Goal: Find contact information: Find contact information

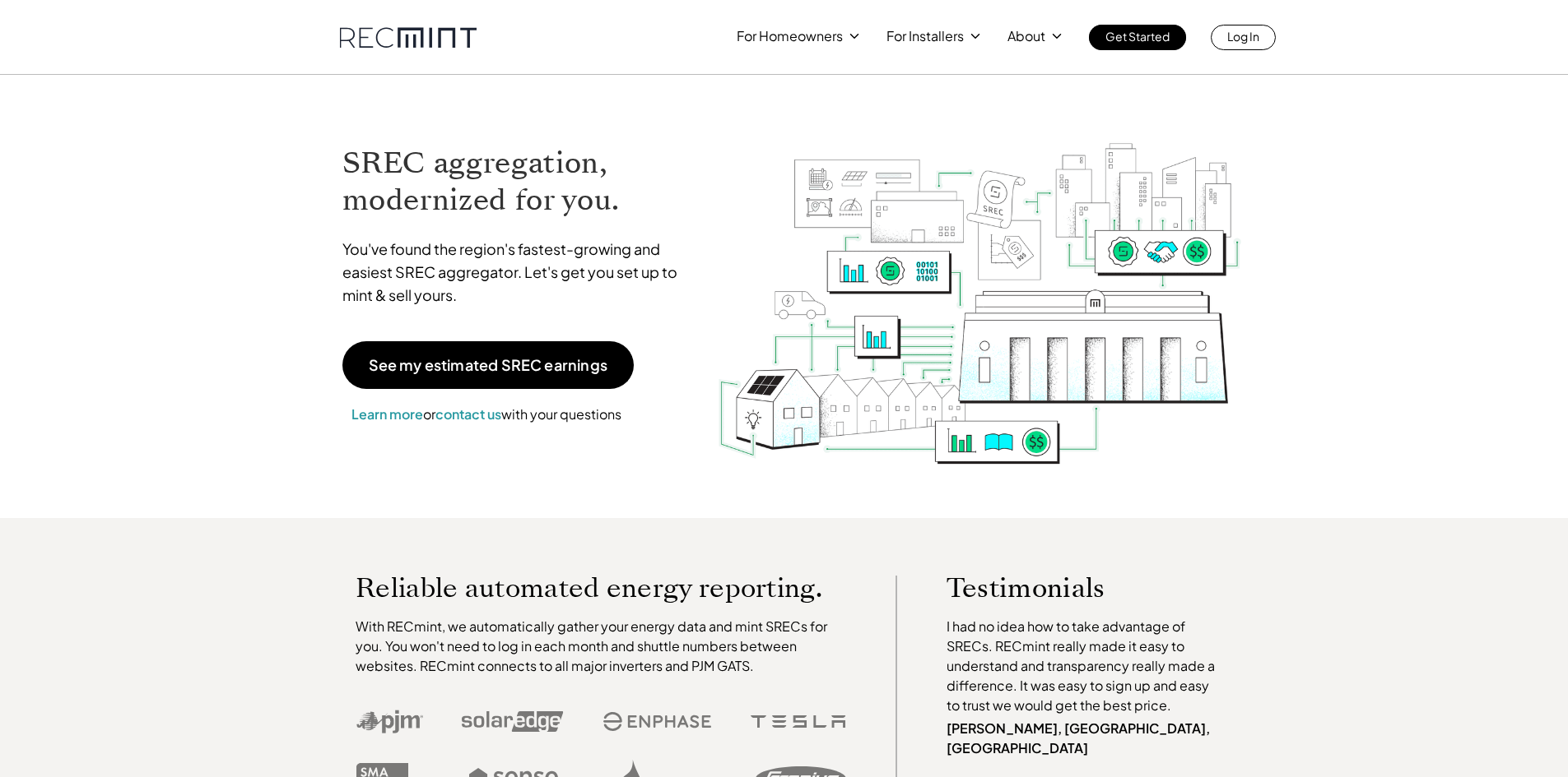
click at [386, 50] on div "For Homeowners For Installers About Get Started Log In" at bounding box center [784, 37] width 1568 height 75
click at [427, 37] on link at bounding box center [408, 37] width 137 height 20
click at [380, 115] on div "SREC aggregation, modernized for you. You've found the region's fastest-growing…" at bounding box center [784, 296] width 938 height 443
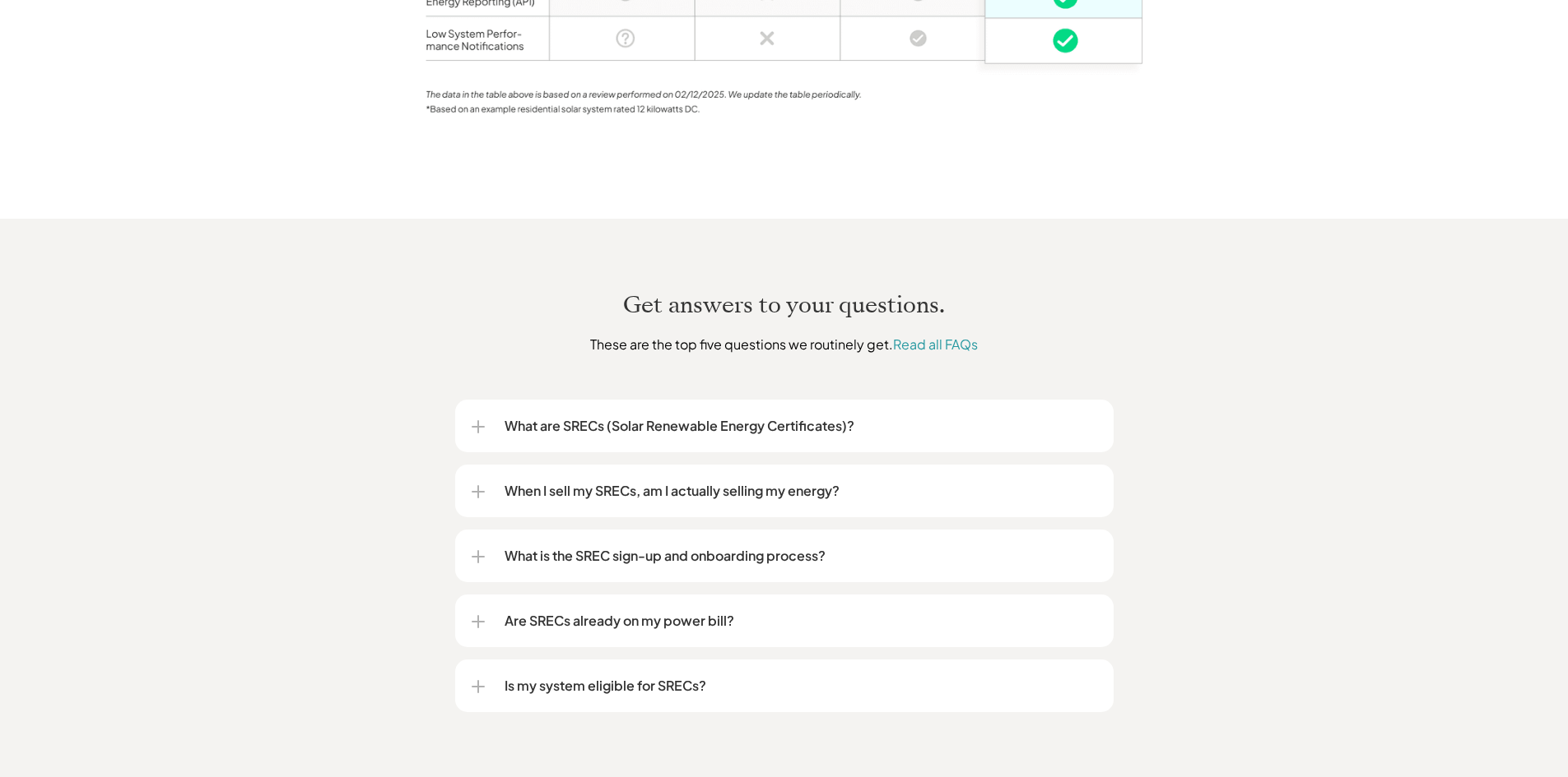
scroll to position [2107, 0]
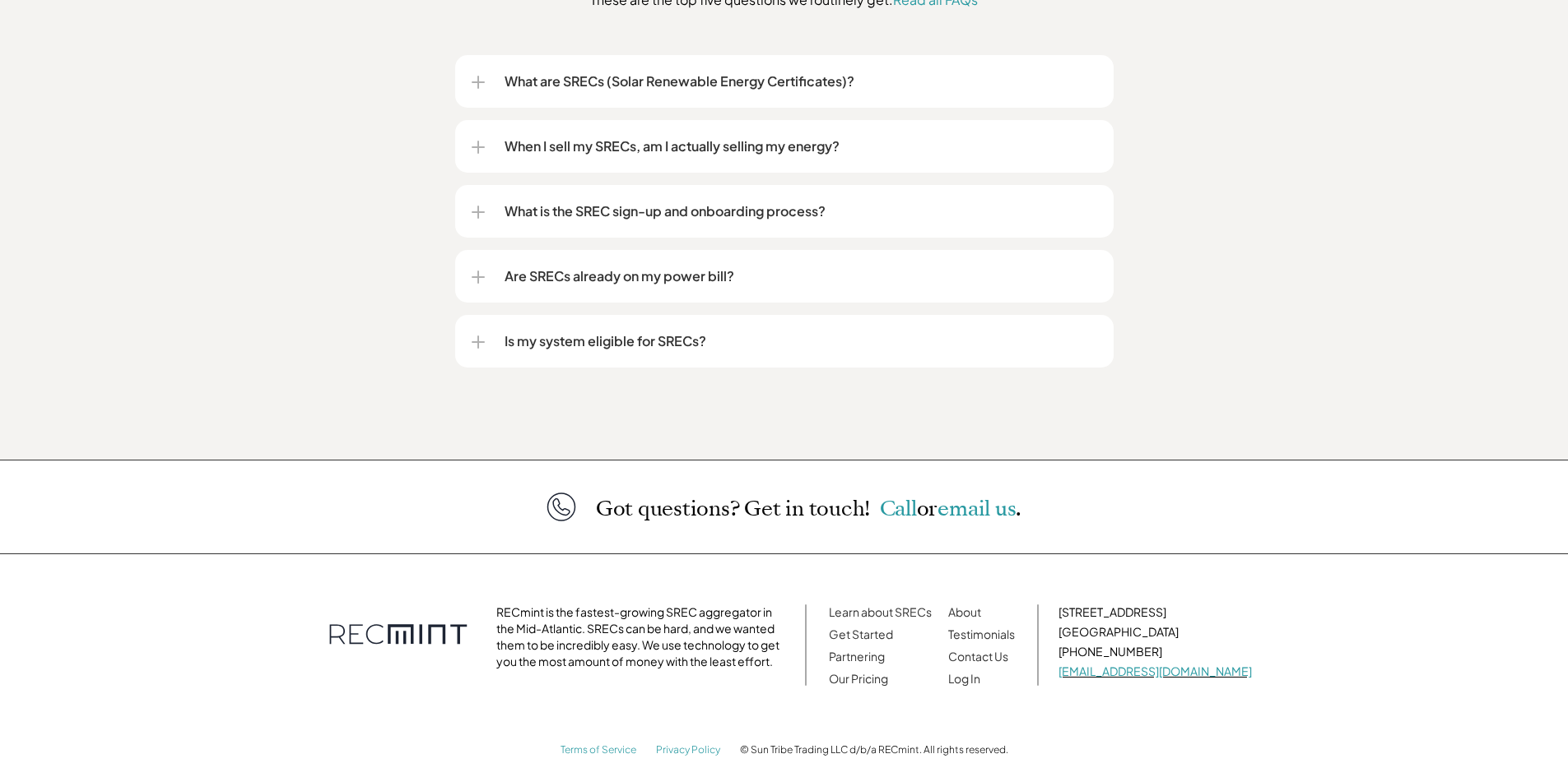
drag, startPoint x: 1224, startPoint y: 617, endPoint x: 1066, endPoint y: 586, distance: 161.0
click at [1066, 586] on div "RECmint is the fastest-growing SREC aggregator in the Mid-Atlantic. SRECs can b…" at bounding box center [784, 645] width 971 height 165
copy div "[STREET_ADDRESS]"
click at [1035, 501] on div "Got questions? Get in touch! Call or email us ." at bounding box center [784, 507] width 1568 height 95
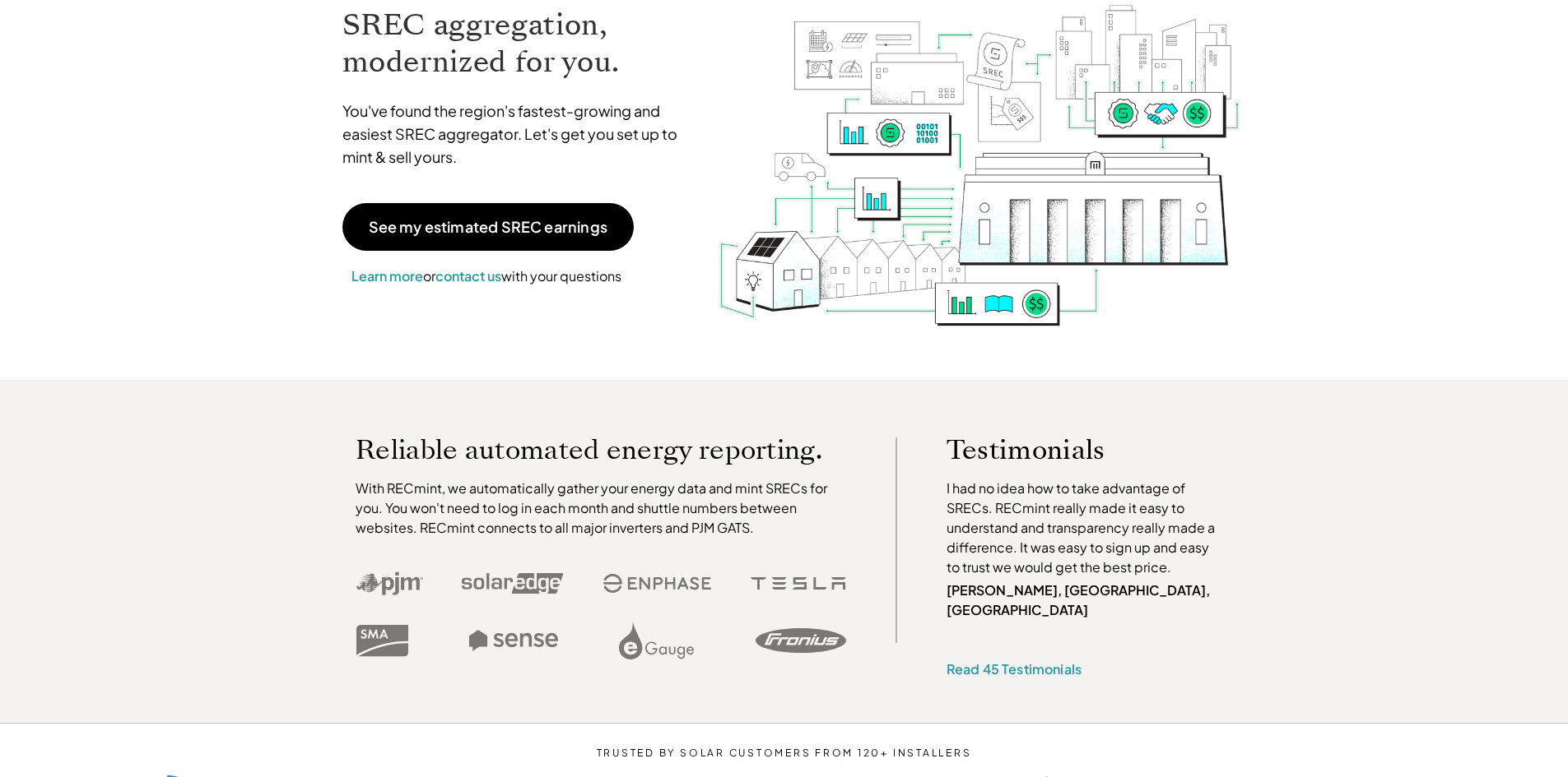
scroll to position [0, 0]
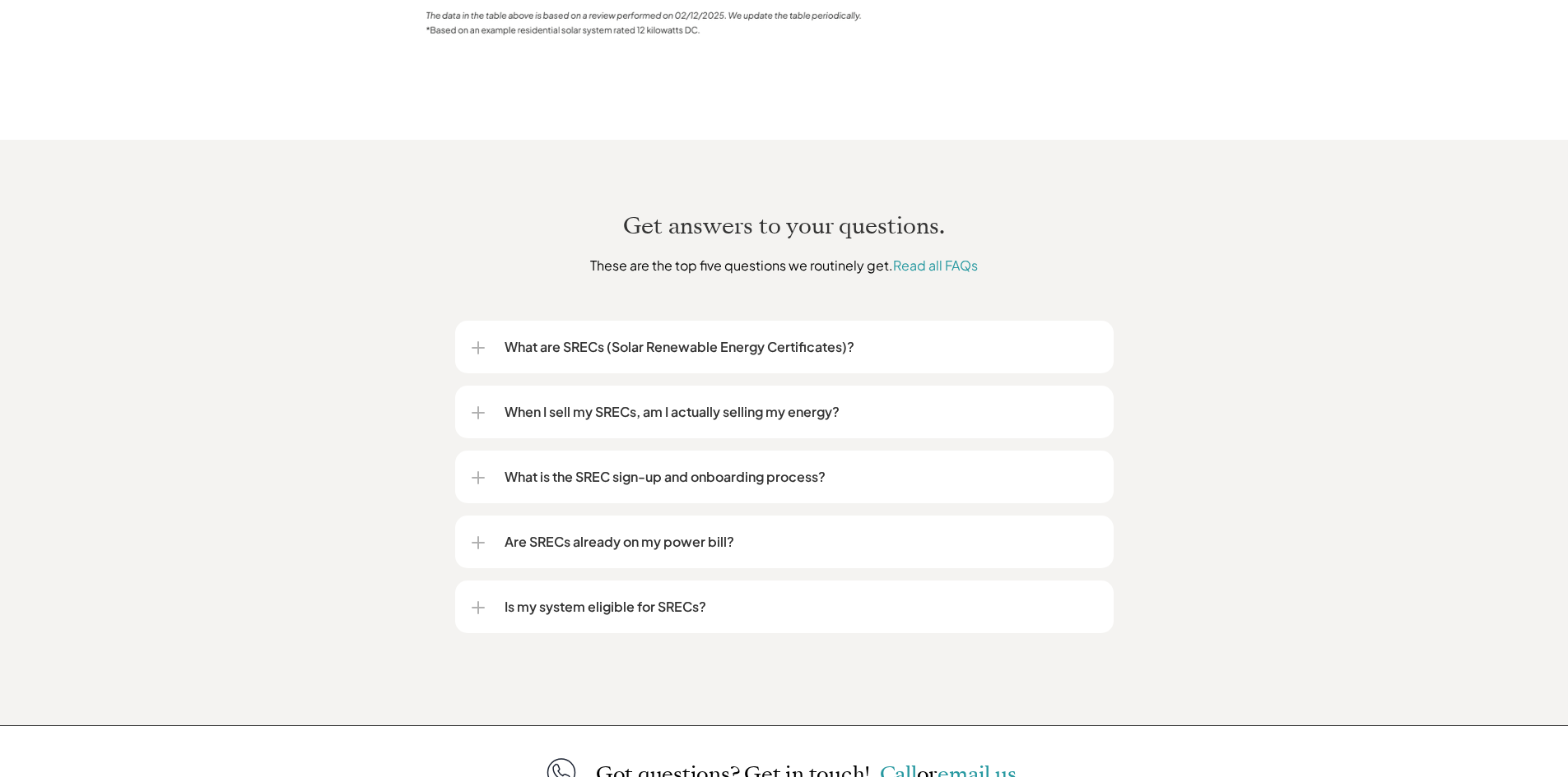
scroll to position [2107, 0]
